Goal: Task Accomplishment & Management: Use online tool/utility

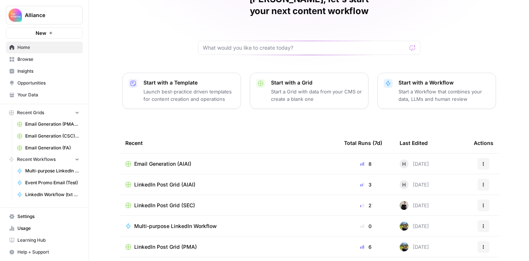
scroll to position [60, 0]
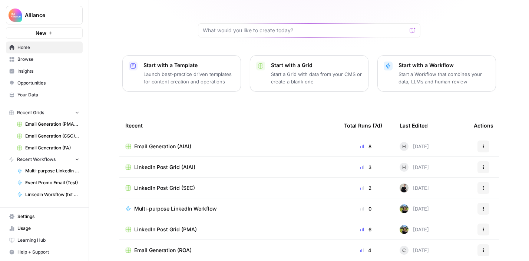
click at [180, 143] on span "Email Generation (AIAI)" at bounding box center [162, 146] width 57 height 7
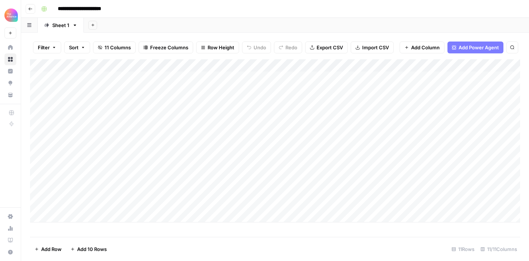
click at [77, 216] on div "Add Column" at bounding box center [275, 140] width 490 height 163
click at [88, 216] on textarea at bounding box center [115, 217] width 119 height 10
paste textarea "**********"
type textarea "**********"
click at [211, 218] on div "Add Column" at bounding box center [275, 147] width 490 height 176
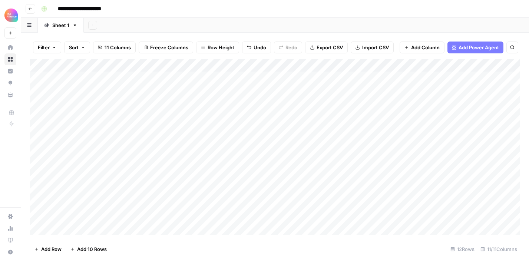
click at [204, 218] on div "Add Column" at bounding box center [275, 147] width 490 height 176
click at [204, 218] on input "text" at bounding box center [204, 219] width 65 height 7
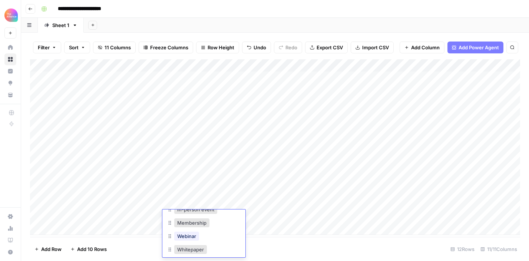
scroll to position [67, 0]
click at [192, 233] on button "Webinar" at bounding box center [186, 231] width 25 height 9
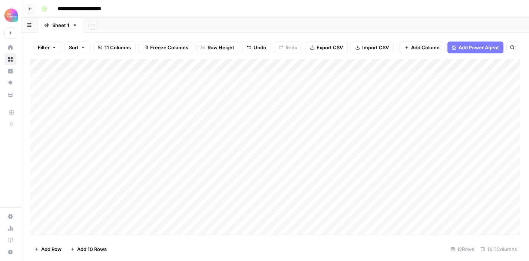
click at [262, 211] on div "Add Column" at bounding box center [275, 147] width 490 height 176
click at [265, 216] on div "Add Column" at bounding box center [275, 147] width 490 height 176
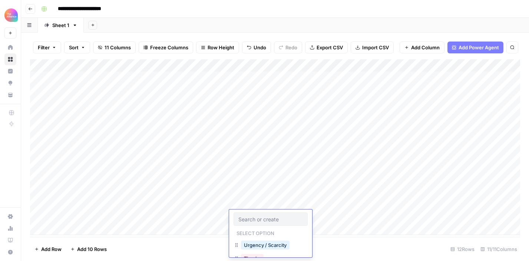
click at [265, 216] on input "text" at bounding box center [270, 219] width 65 height 7
click at [268, 221] on button "Intriguing / Curiosity" at bounding box center [267, 218] width 52 height 9
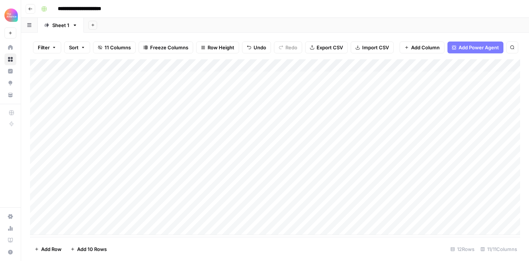
click at [347, 202] on div "Add Column" at bounding box center [275, 147] width 490 height 176
drag, startPoint x: 362, startPoint y: 208, endPoint x: 359, endPoint y: 217, distance: 9.4
click at [359, 217] on div "Add Column" at bounding box center [275, 147] width 490 height 176
click at [258, 215] on div "Add Column" at bounding box center [275, 147] width 490 height 176
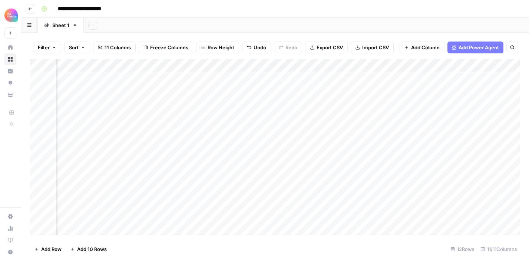
click at [235, 216] on div "Add Column" at bounding box center [275, 147] width 490 height 176
click at [235, 216] on textarea at bounding box center [257, 217] width 119 height 10
type textarea "**********"
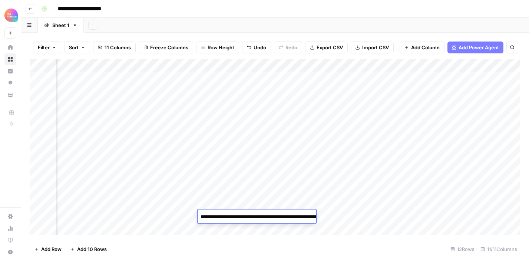
click at [366, 217] on div "Add Column" at bounding box center [275, 147] width 490 height 176
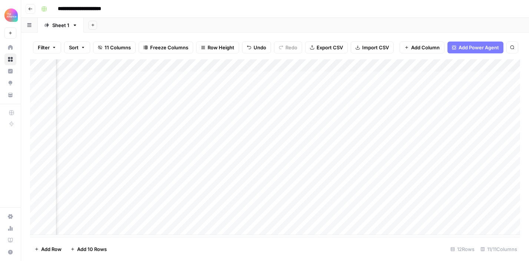
scroll to position [0, 278]
click at [335, 203] on div "Add Column" at bounding box center [275, 147] width 490 height 176
drag, startPoint x: 365, startPoint y: 209, endPoint x: 363, endPoint y: 215, distance: 6.6
click at [363, 215] on div "Add Column" at bounding box center [275, 147] width 490 height 176
click at [399, 215] on div "Add Column" at bounding box center [275, 147] width 490 height 176
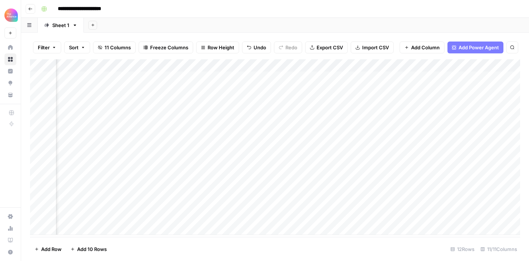
click at [399, 215] on div "Add Column" at bounding box center [275, 147] width 490 height 176
drag, startPoint x: 420, startPoint y: 216, endPoint x: 388, endPoint y: 215, distance: 31.5
click at [388, 215] on textarea "**********" at bounding box center [424, 217] width 119 height 10
type textarea "**********"
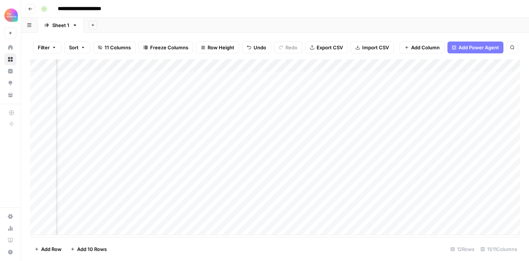
click at [277, 215] on div "Add Column" at bounding box center [275, 147] width 490 height 176
click at [377, 216] on div "Add Column" at bounding box center [275, 147] width 490 height 176
click at [341, 216] on div "Add Column" at bounding box center [275, 147] width 490 height 176
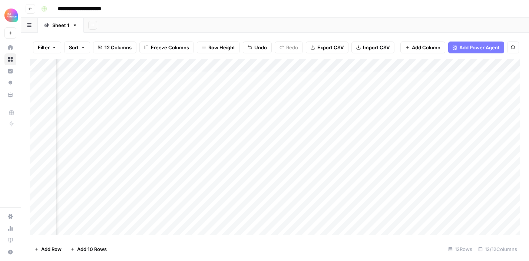
click at [341, 216] on div "Add Column" at bounding box center [275, 147] width 490 height 176
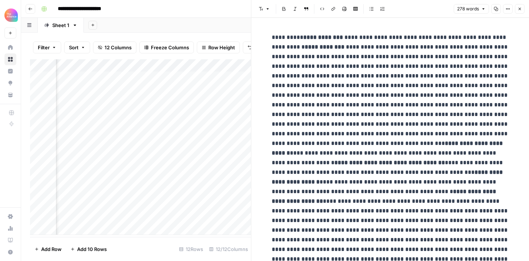
click at [520, 13] on button "Close" at bounding box center [520, 9] width 10 height 10
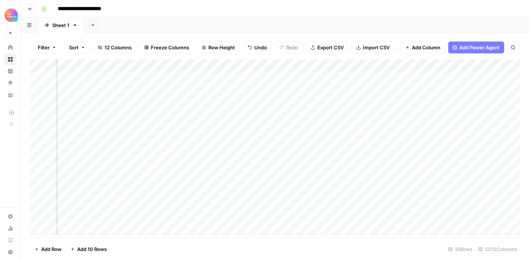
click at [409, 218] on div "Add Column" at bounding box center [275, 147] width 490 height 176
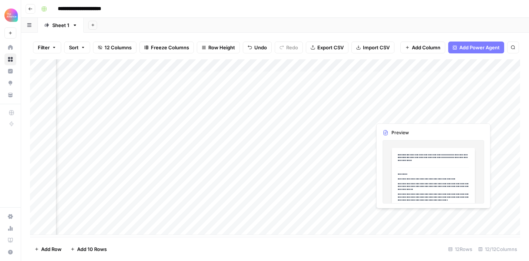
click at [409, 218] on div "Add Column" at bounding box center [275, 147] width 490 height 176
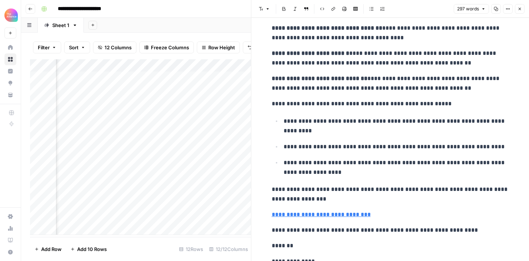
scroll to position [292, 0]
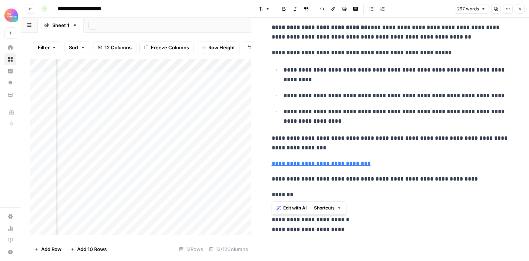
drag, startPoint x: 271, startPoint y: 95, endPoint x: 460, endPoint y: 185, distance: 208.9
copy div "**********"
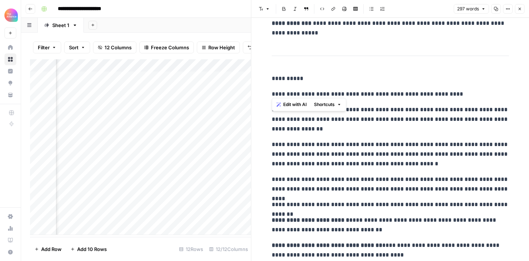
scroll to position [0, 0]
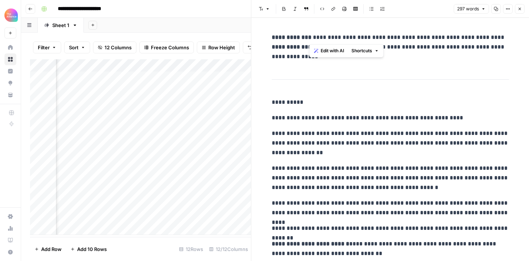
drag, startPoint x: 485, startPoint y: 35, endPoint x: 310, endPoint y: 34, distance: 175.0
click at [310, 34] on p "**********" at bounding box center [390, 47] width 237 height 29
drag, startPoint x: 307, startPoint y: 57, endPoint x: 310, endPoint y: 47, distance: 10.7
click at [310, 47] on p "**********" at bounding box center [390, 47] width 237 height 29
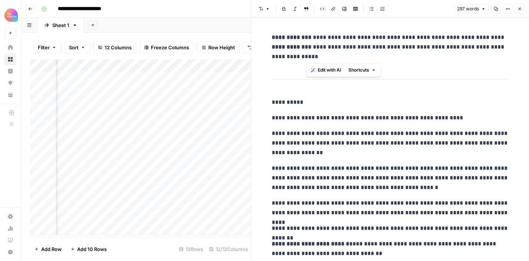
scroll to position [0, 304]
click at [131, 215] on div "Add Column" at bounding box center [140, 147] width 221 height 176
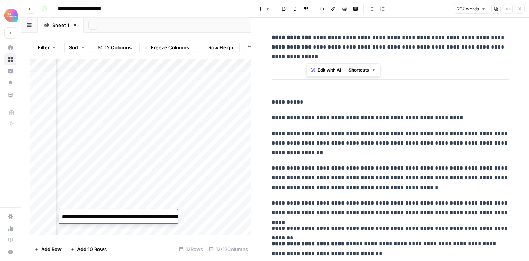
click at [195, 186] on div "Add Column" at bounding box center [140, 147] width 221 height 176
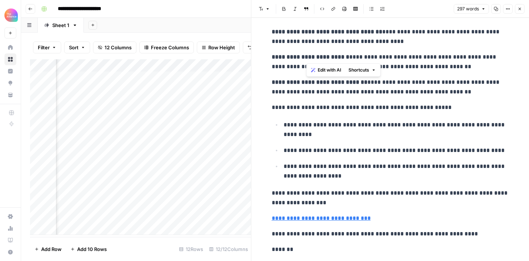
scroll to position [292, 0]
